Goal: Find specific page/section: Find specific page/section

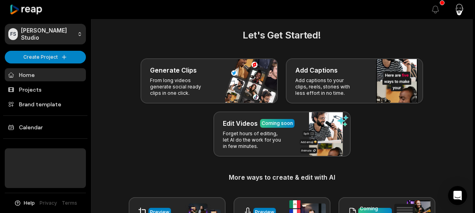
scroll to position [8, 0]
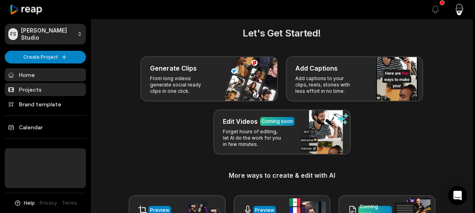
click at [37, 88] on link "Projects" at bounding box center [45, 89] width 81 height 13
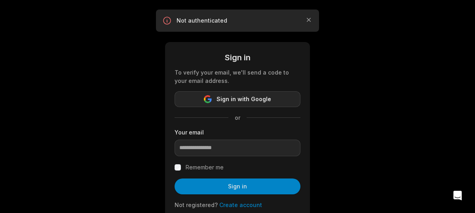
click at [203, 100] on button "Sign in with Google" at bounding box center [238, 99] width 126 height 16
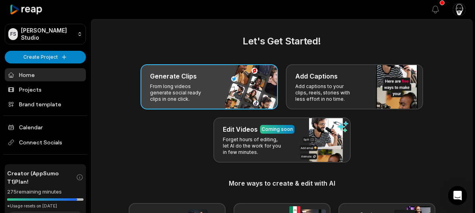
click at [187, 82] on div "Generate Clips From long videos generate social ready clips in one click." at bounding box center [209, 86] width 137 height 45
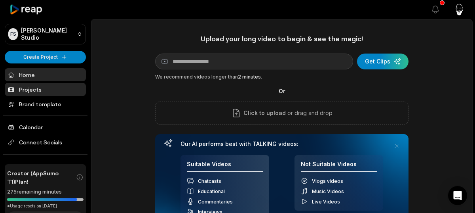
click at [31, 90] on link "Projects" at bounding box center [45, 89] width 81 height 13
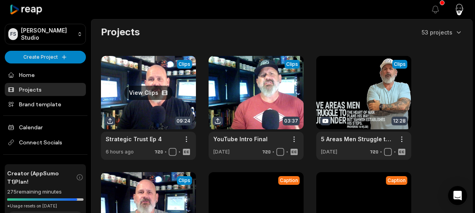
click at [155, 95] on link at bounding box center [148, 108] width 95 height 104
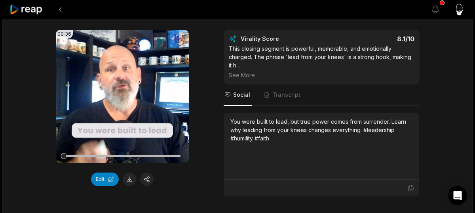
scroll to position [88, 0]
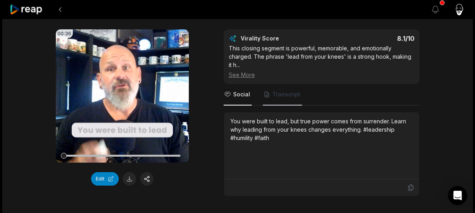
click at [280, 92] on span "Transcript" at bounding box center [287, 94] width 28 height 8
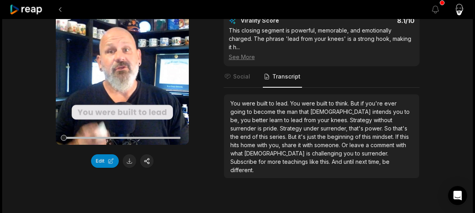
scroll to position [108, 0]
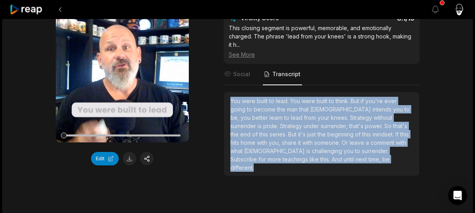
drag, startPoint x: 283, startPoint y: 160, endPoint x: 227, endPoint y: 100, distance: 81.9
click at [227, 100] on div "You were built to lead. You were built to think. But if you're ever going to be…" at bounding box center [321, 134] width 195 height 84
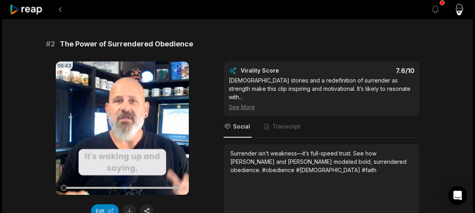
scroll to position [296, 0]
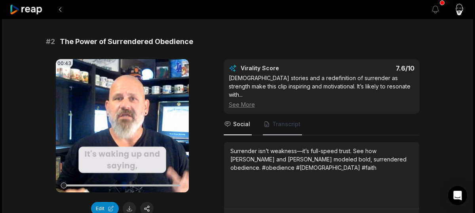
click at [277, 120] on span "Transcript" at bounding box center [287, 124] width 28 height 8
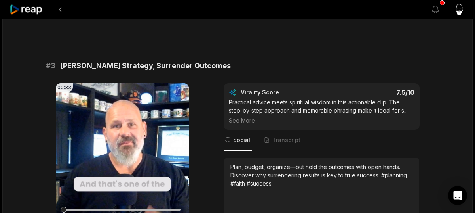
scroll to position [511, 0]
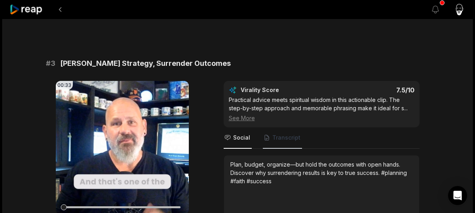
click at [274, 134] on span "Transcript" at bounding box center [287, 138] width 28 height 8
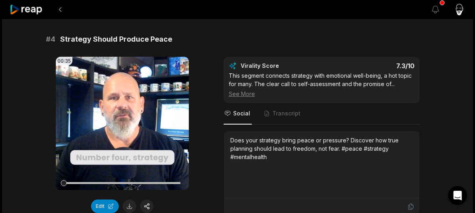
scroll to position [767, 0]
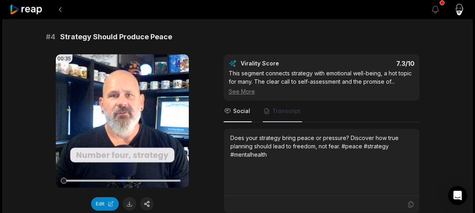
click at [281, 107] on span "Transcript" at bounding box center [287, 111] width 28 height 8
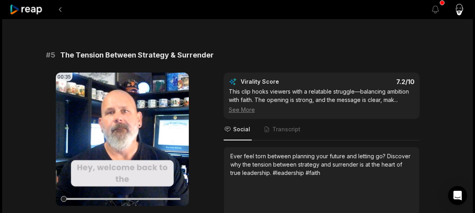
scroll to position [989, 0]
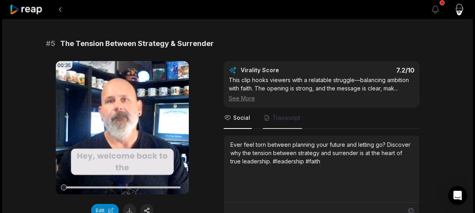
click at [283, 114] on span "Transcript" at bounding box center [287, 118] width 28 height 8
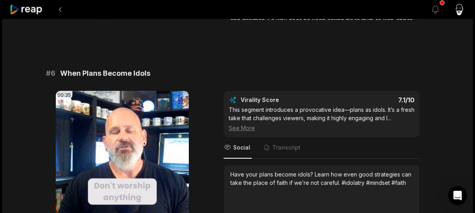
scroll to position [1195, 0]
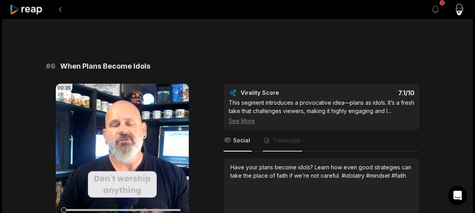
click at [281, 137] on span "Transcript" at bounding box center [282, 140] width 39 height 21
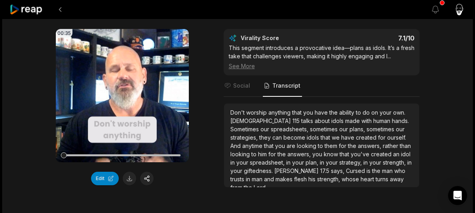
scroll to position [1251, 0]
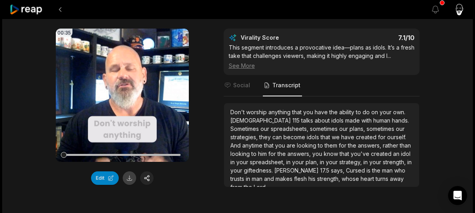
click at [130, 171] on button at bounding box center [129, 177] width 13 height 13
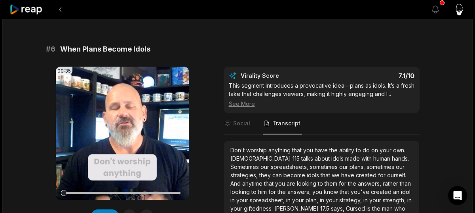
scroll to position [1212, 0]
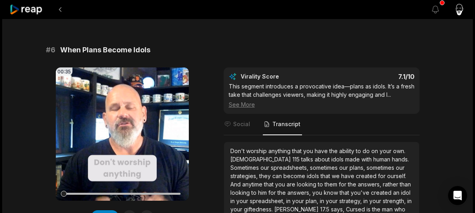
click at [297, 181] on span "looking" at bounding box center [307, 184] width 21 height 7
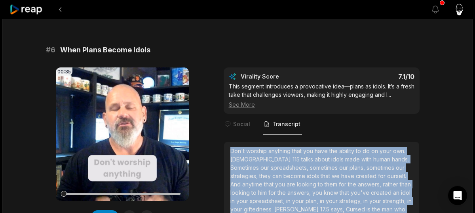
click at [297, 181] on span "looking" at bounding box center [307, 184] width 21 height 7
copy div "Don't worship anything that you have the ability to do on your own. [DEMOGRAPHI…"
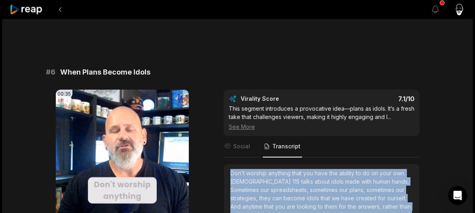
scroll to position [1187, 0]
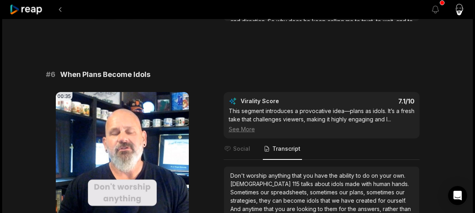
click at [270, 43] on div "# 1 Lead From Your Knees 00:36 Your browser does not support mp4 format. Edit V…" at bounding box center [238, 36] width 384 height 2259
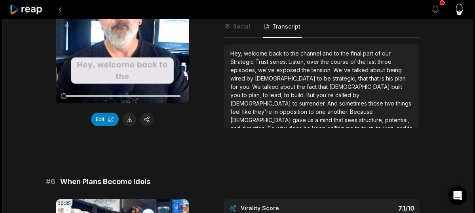
scroll to position [1078, 0]
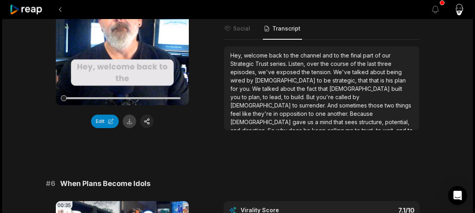
click at [130, 115] on button at bounding box center [129, 121] width 13 height 13
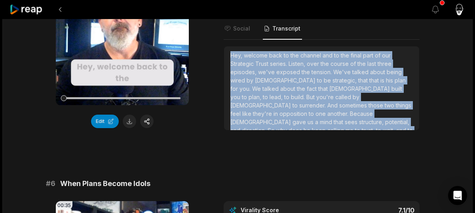
drag, startPoint x: 332, startPoint y: 112, endPoint x: 226, endPoint y: 46, distance: 124.6
click at [226, 46] on div "Hey, welcome back to the channel and to the final part of our Strategic Trust s…" at bounding box center [321, 88] width 195 height 84
copy div "Hey, welcome back to the channel and to the final part of our Strategic Trust s…"
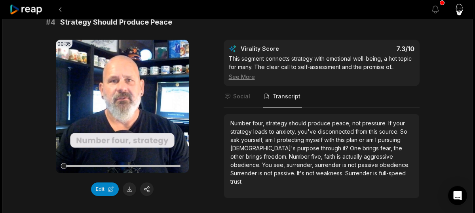
scroll to position [782, 0]
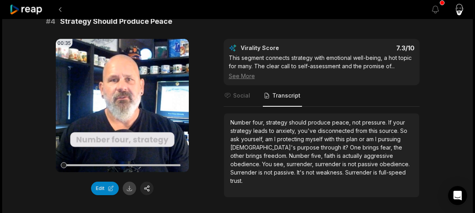
click at [130, 181] on button at bounding box center [129, 187] width 13 height 13
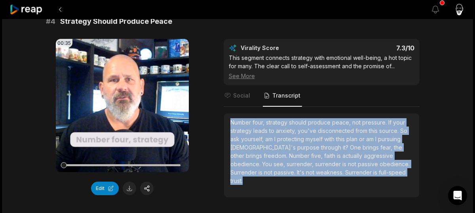
drag, startPoint x: 381, startPoint y: 164, endPoint x: 225, endPoint y: 114, distance: 164.2
click at [225, 114] on div "Number four, strategy should produce peace, not pressure. If your strategy lead…" at bounding box center [321, 155] width 195 height 84
copy div "Number four, strategy should produce peace, not pressure. If your strategy lead…"
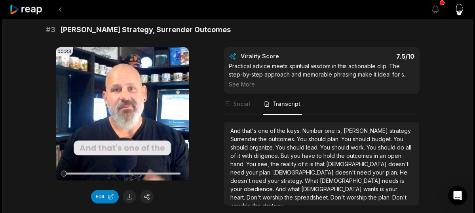
scroll to position [542, 0]
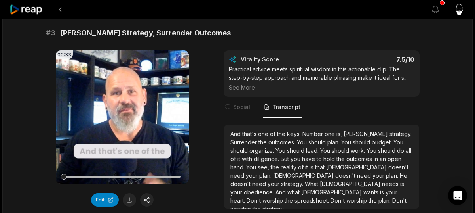
click at [268, 155] on span "diligence." at bounding box center [267, 158] width 27 height 7
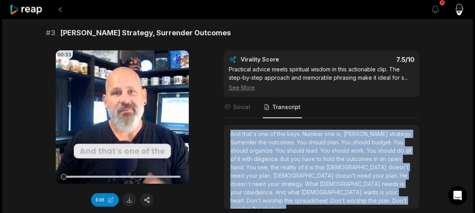
click at [268, 155] on span "diligence." at bounding box center [267, 158] width 27 height 7
copy div "And that's one of the keys. Number one is, [PERSON_NAME] strategy. Surrender th…"
click at [131, 193] on button at bounding box center [129, 199] width 13 height 13
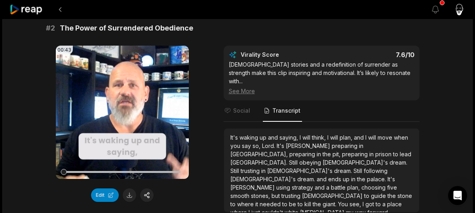
scroll to position [309, 0]
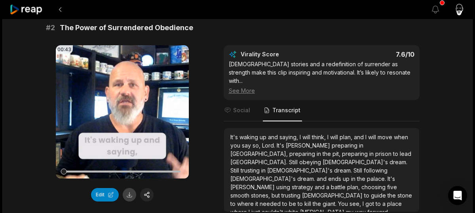
click at [130, 193] on button at bounding box center [129, 194] width 13 height 13
click at [267, 167] on span "[DEMOGRAPHIC_DATA]'s" at bounding box center [300, 170] width 67 height 7
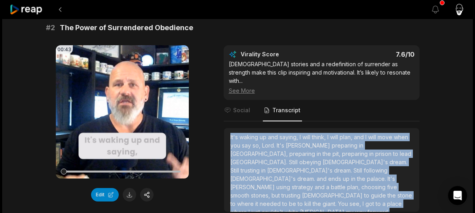
click at [267, 167] on span "[DEMOGRAPHIC_DATA]'s" at bounding box center [300, 170] width 67 height 7
copy div "It's waking up and saying, I will think, I will plan, and I will move when you …"
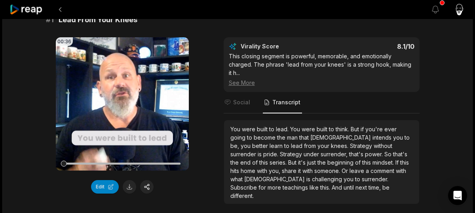
scroll to position [83, 0]
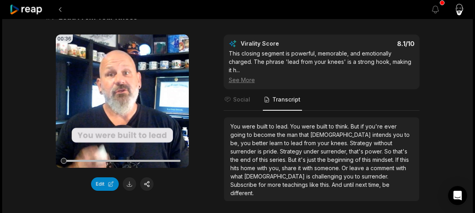
click at [318, 141] on span "your" at bounding box center [324, 142] width 13 height 7
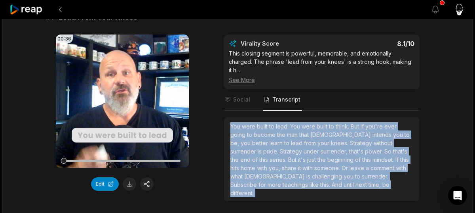
click at [318, 141] on span "your" at bounding box center [324, 142] width 13 height 7
copy div "You were built to lead. You were built to think. But if you're ever going to be…"
click at [130, 180] on button at bounding box center [129, 183] width 13 height 13
